Goal: Check status: Check status

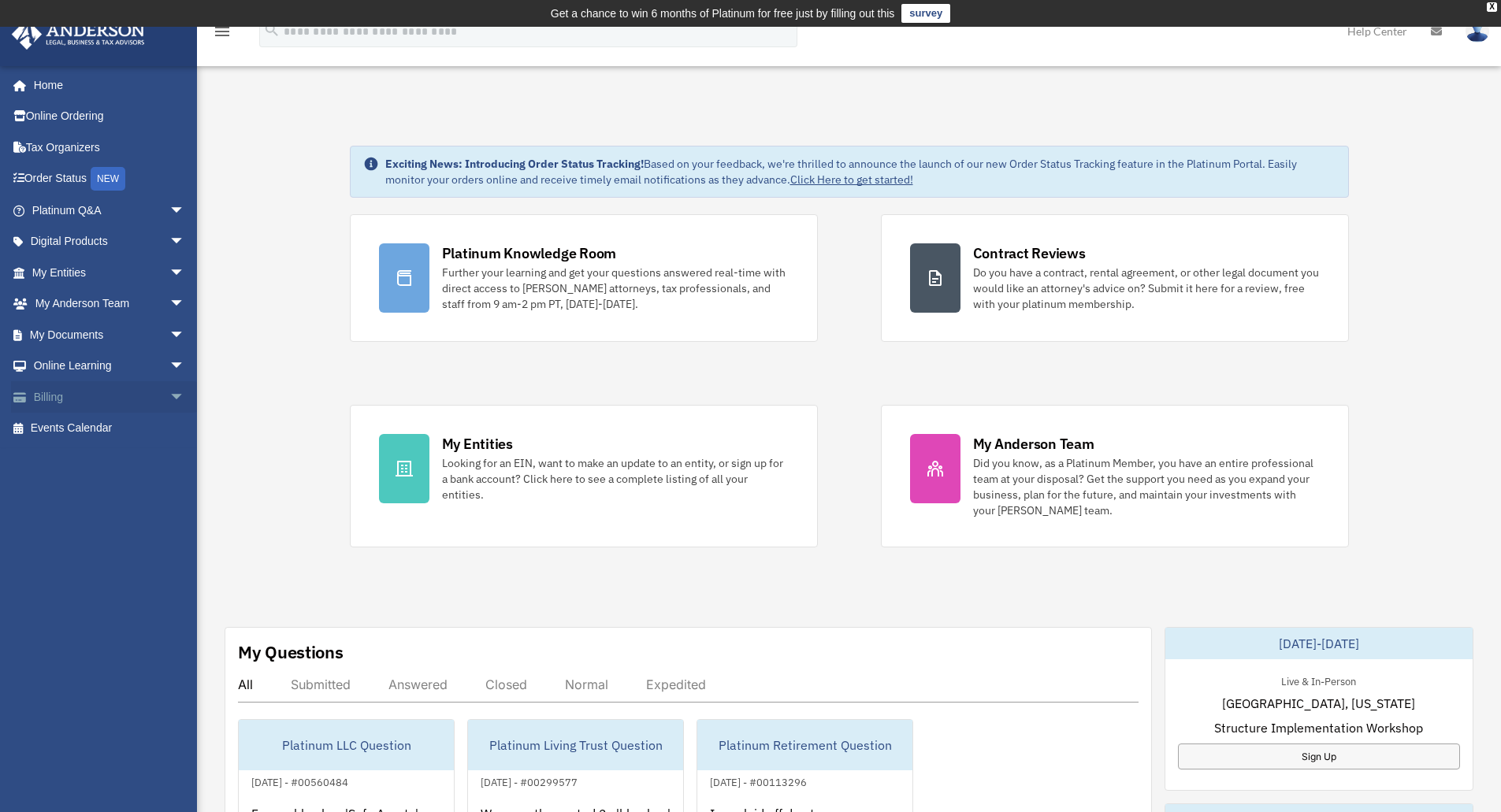
click at [170, 393] on span "arrow_drop_down" at bounding box center [185, 397] width 32 height 33
click at [94, 458] on link "Past Invoices" at bounding box center [115, 460] width 186 height 32
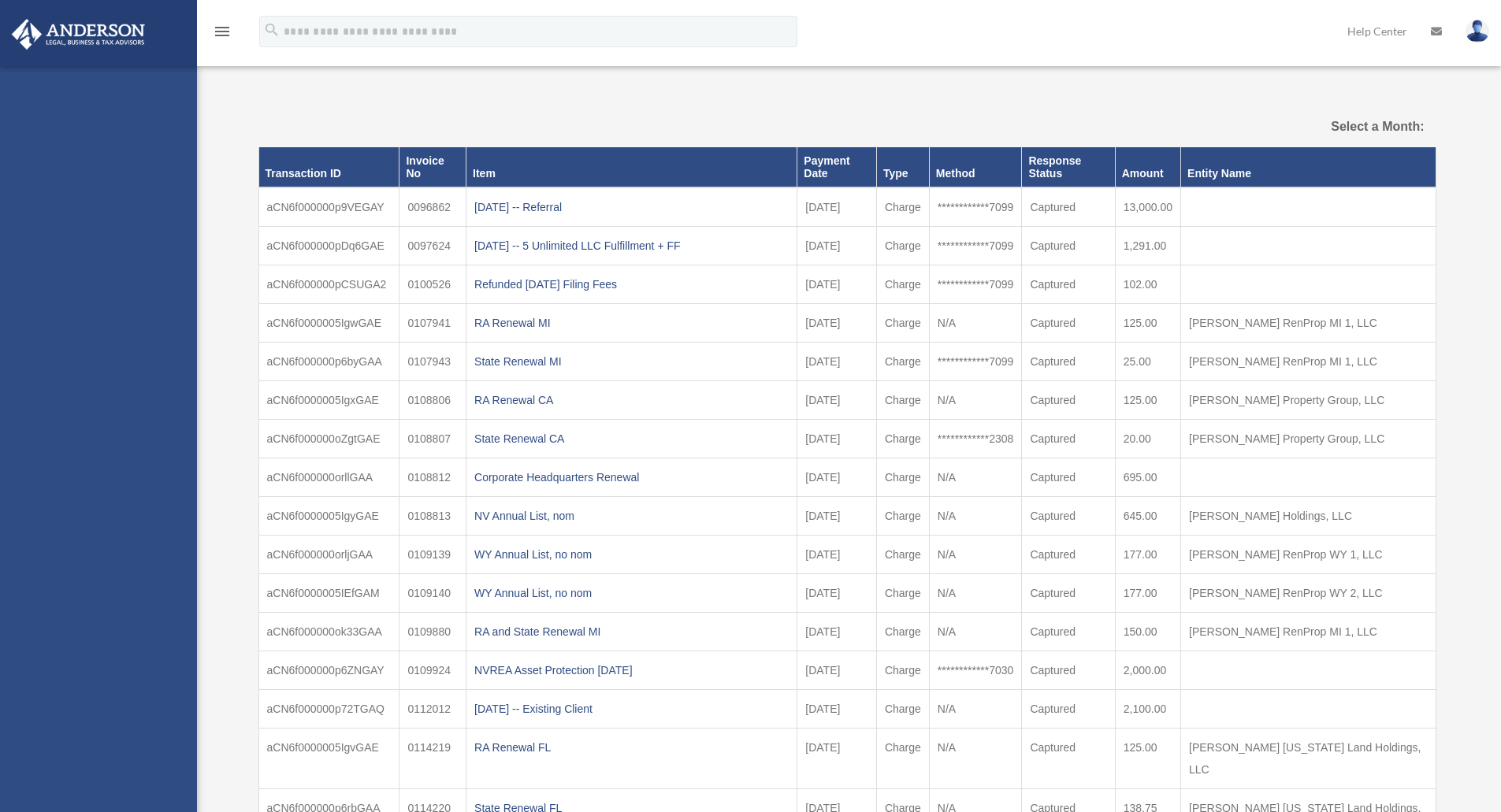
select select
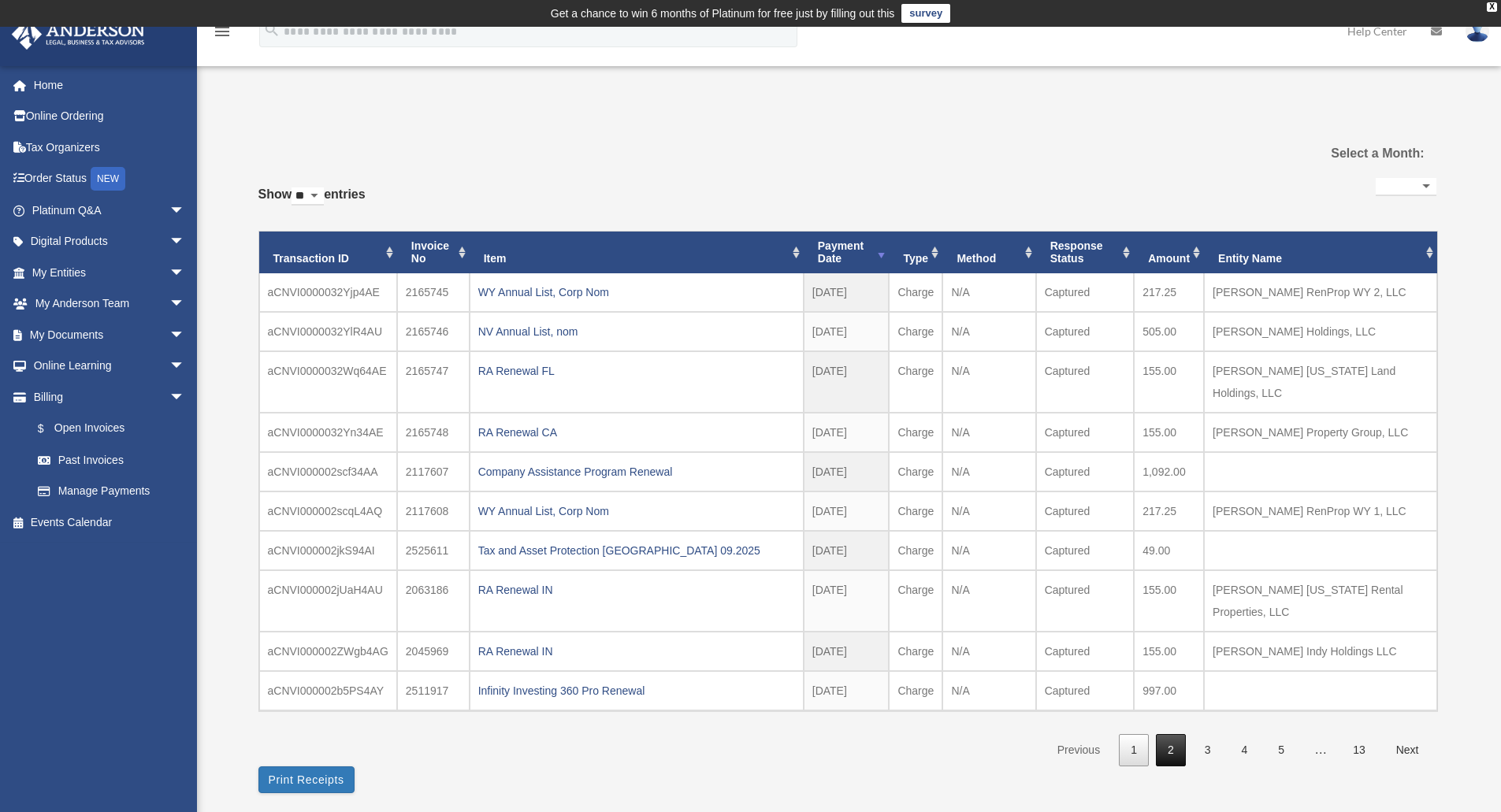
click at [1169, 735] on link "2" at bounding box center [1171, 750] width 30 height 33
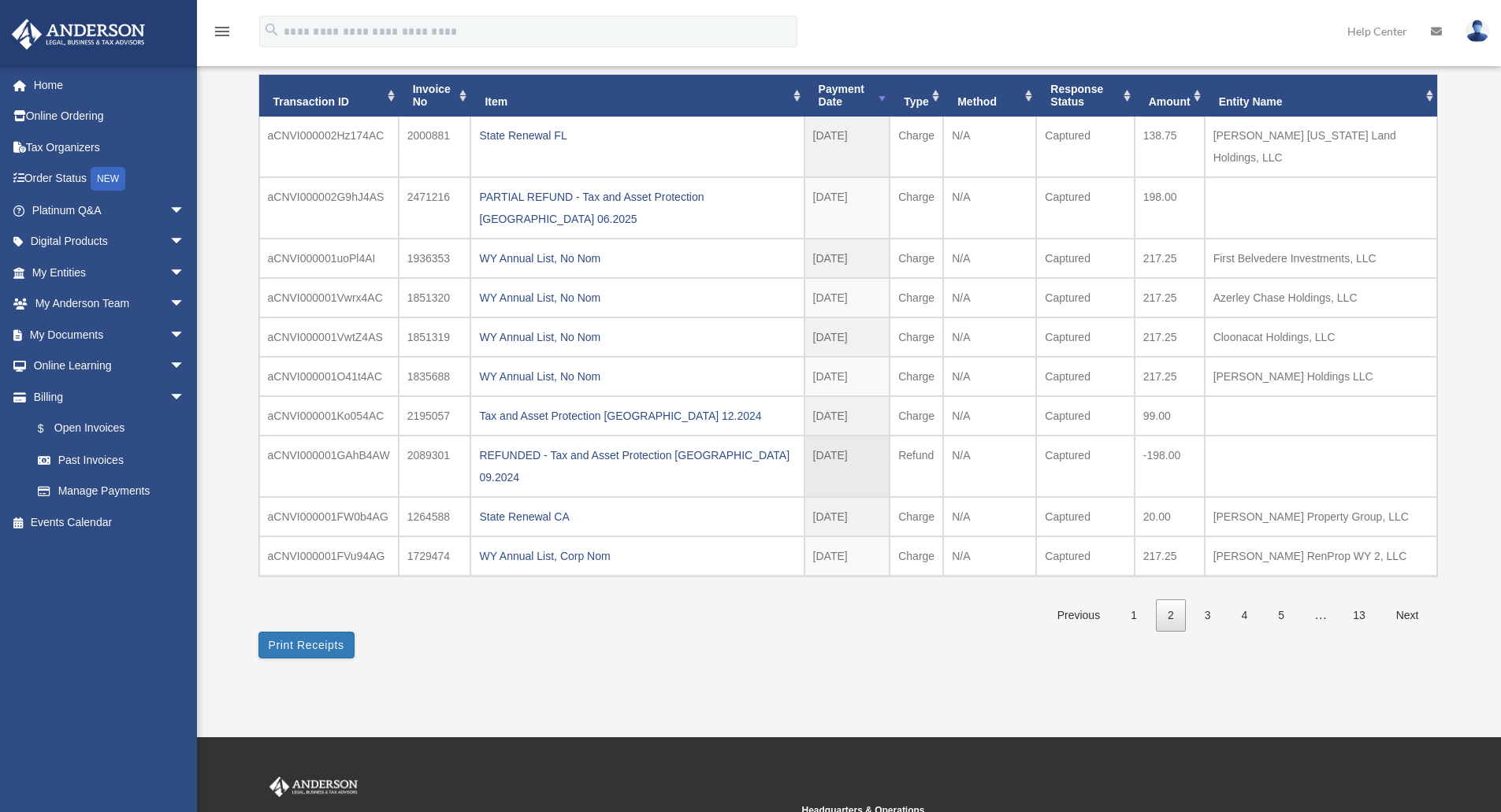
scroll to position [157, 0]
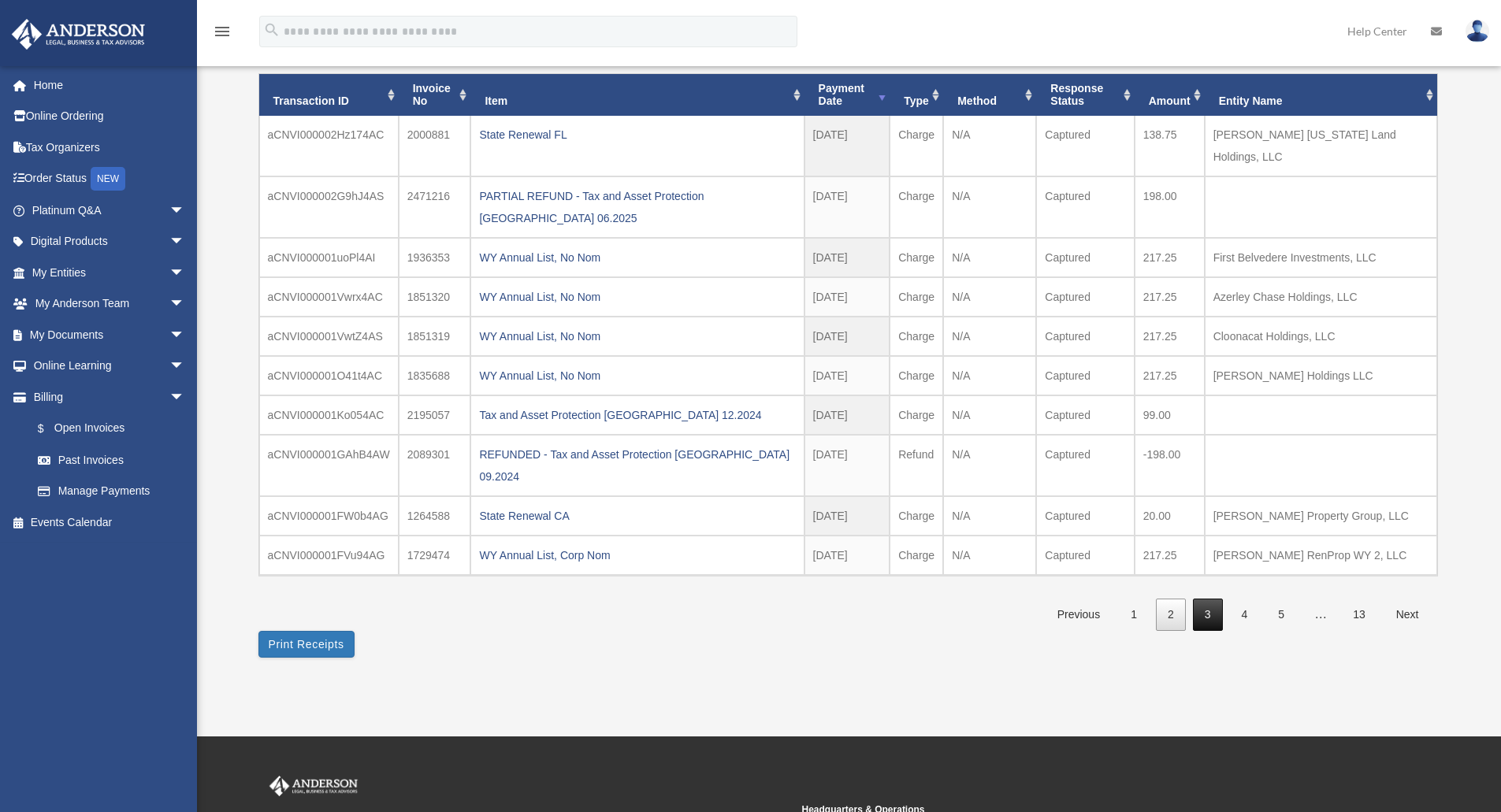
click at [1205, 598] on link "3" at bounding box center [1207, 614] width 30 height 33
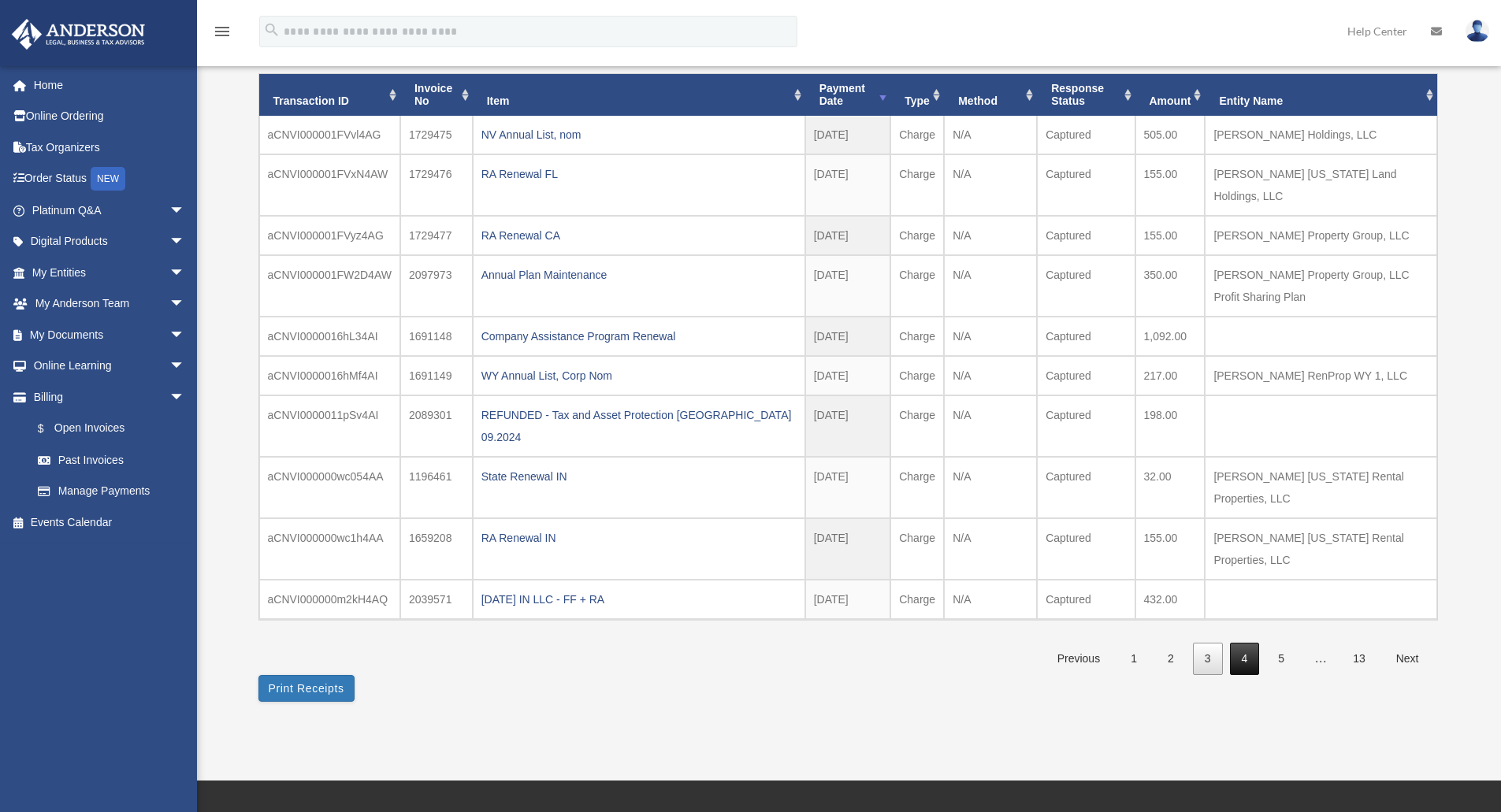
click at [1252, 643] on link "4" at bounding box center [1244, 659] width 30 height 33
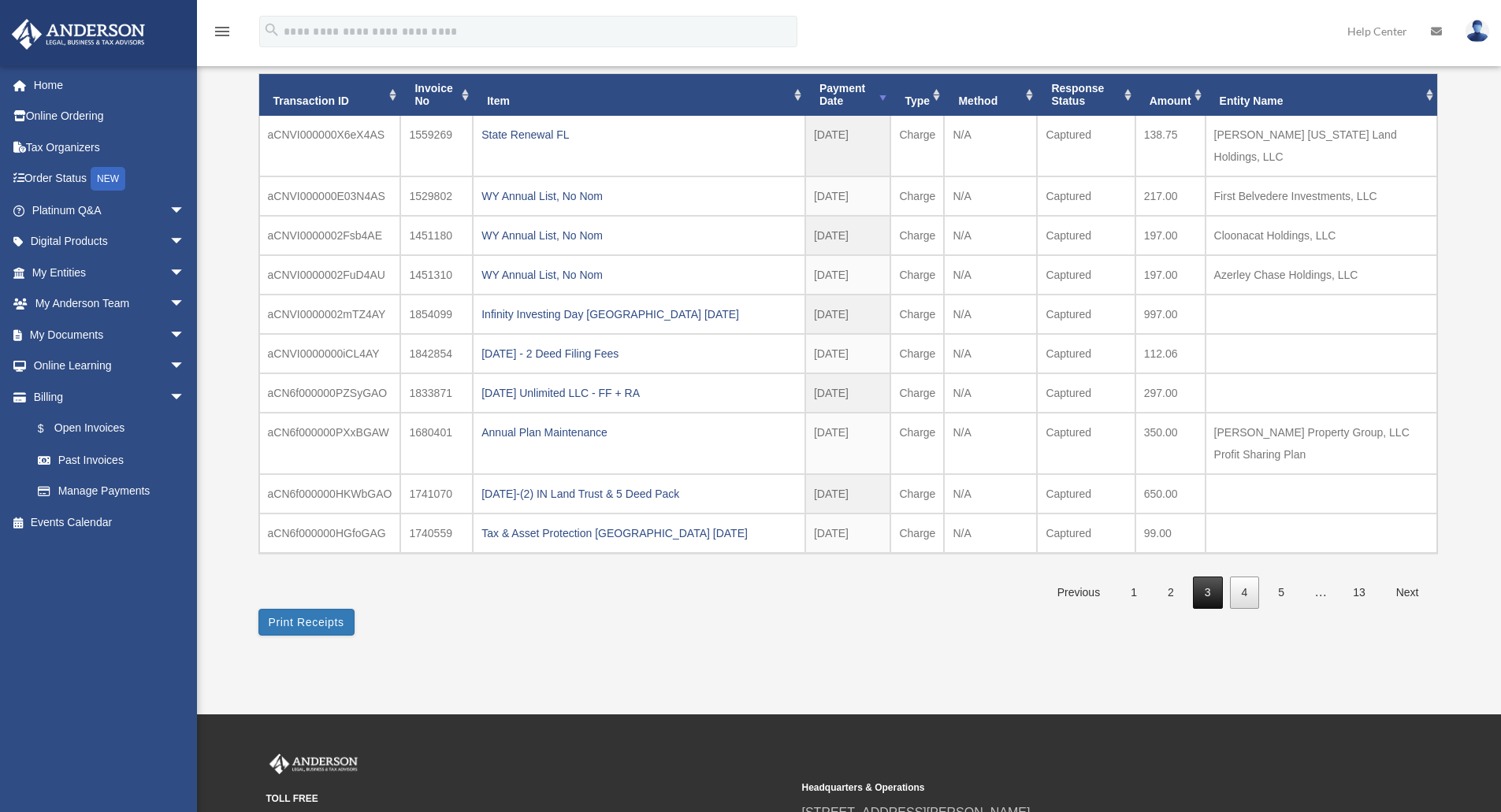
click at [1215, 576] on link "3" at bounding box center [1207, 592] width 30 height 33
